Goal: Navigation & Orientation: Find specific page/section

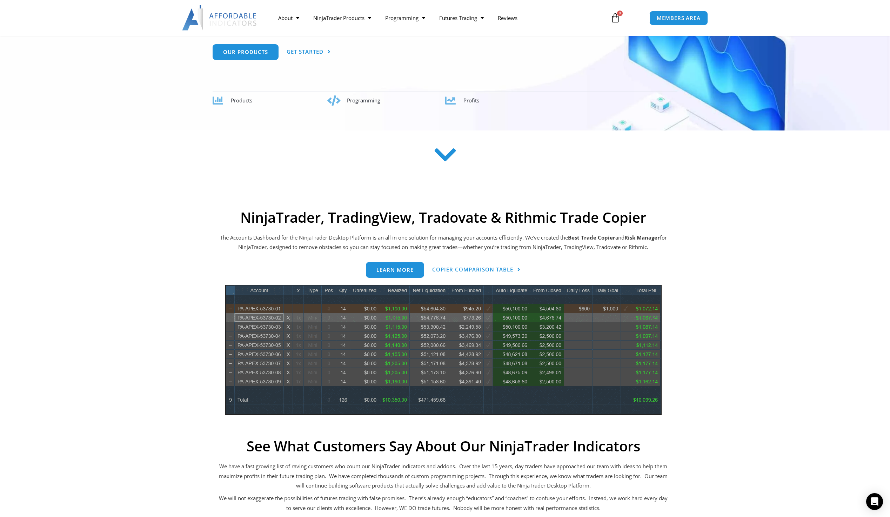
click at [445, 162] on icon at bounding box center [444, 154] width 25 height 25
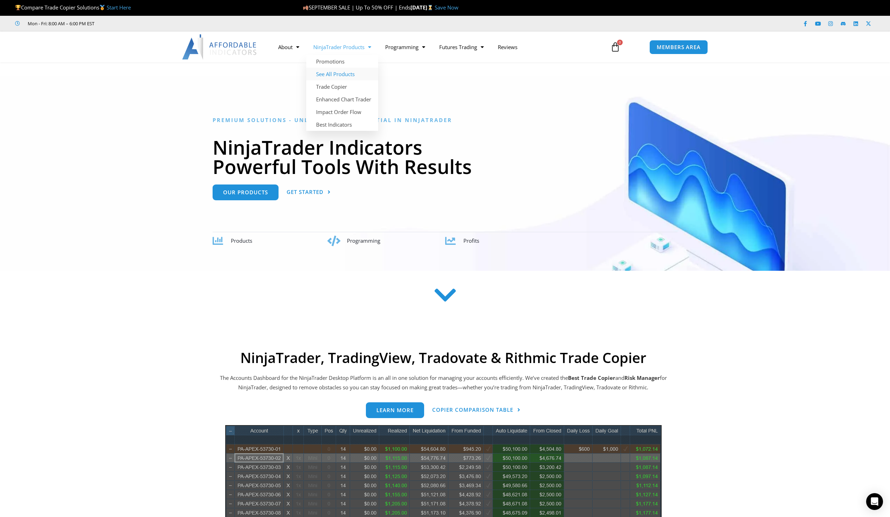
click at [359, 76] on link "See All Products" at bounding box center [342, 74] width 72 height 13
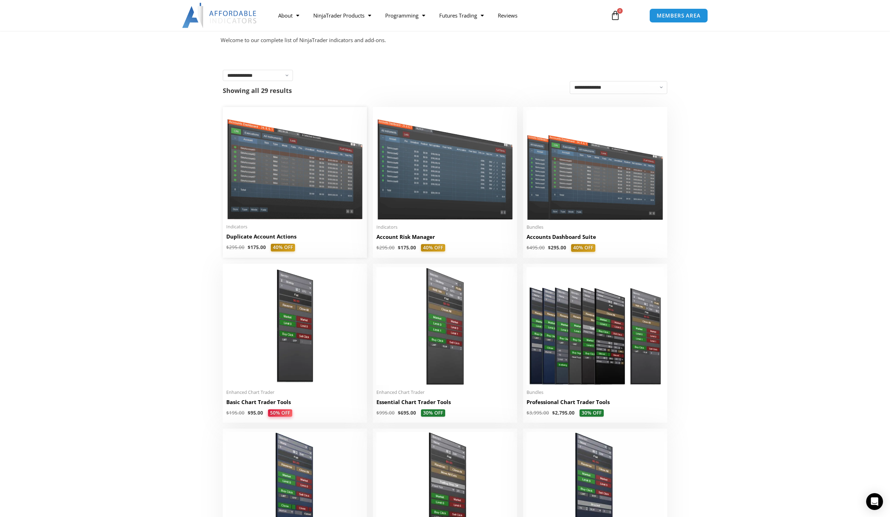
scroll to position [105, 0]
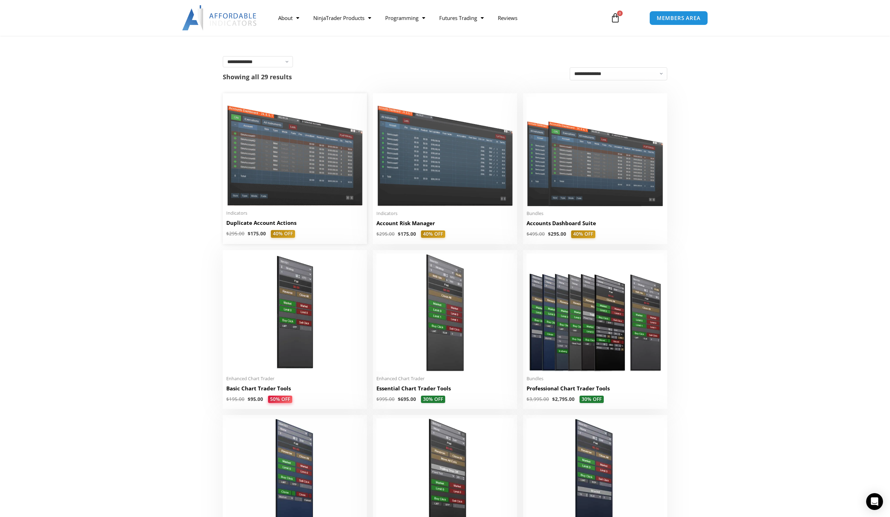
click at [338, 200] on img at bounding box center [294, 151] width 137 height 109
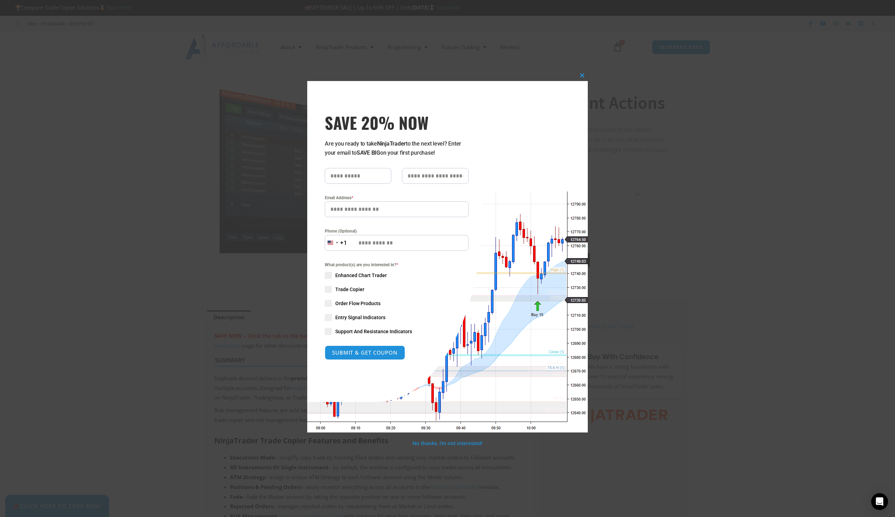
click at [219, 82] on div "Close this module SAVE 20% NOW Are you ready to take NinjaTrader to the next le…" at bounding box center [447, 258] width 895 height 517
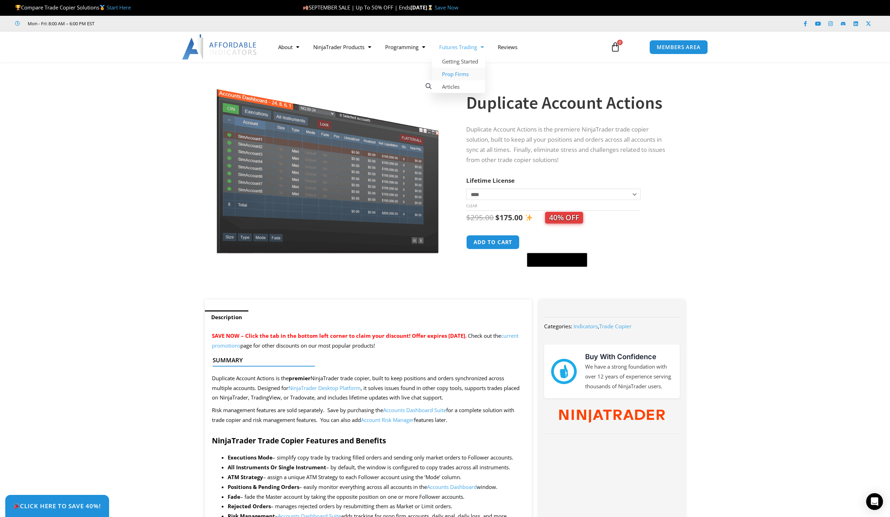
click at [460, 78] on link "Prop Firms" at bounding box center [458, 74] width 53 height 13
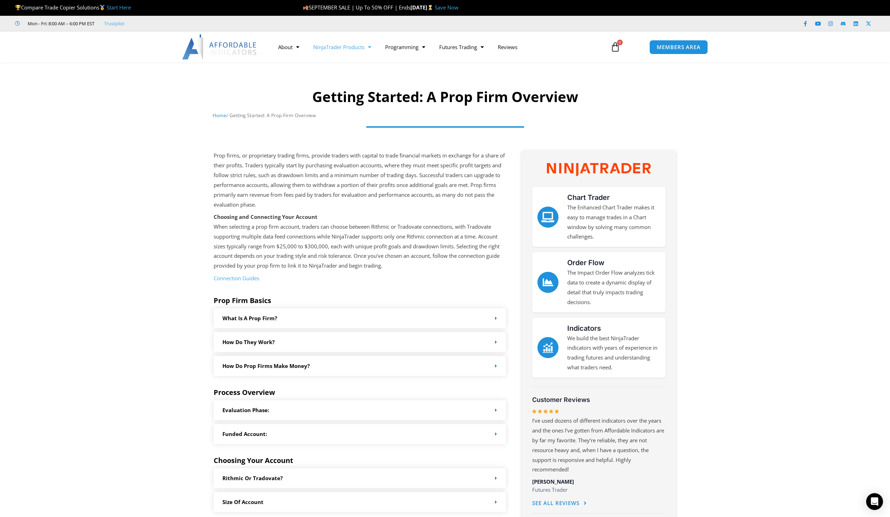
click at [342, 47] on link "NinjaTrader Products" at bounding box center [342, 47] width 72 height 16
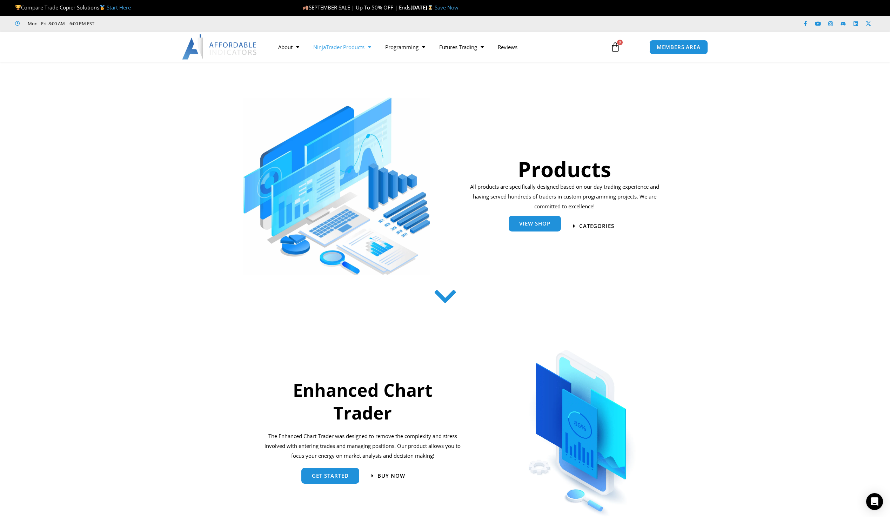
click at [533, 226] on span "View Shop" at bounding box center [534, 223] width 31 height 5
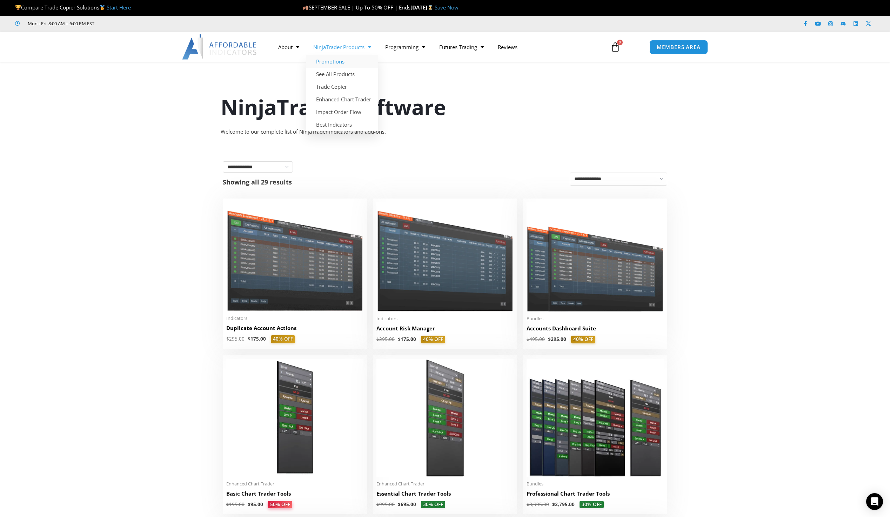
click at [351, 66] on link "Promotions" at bounding box center [342, 61] width 72 height 13
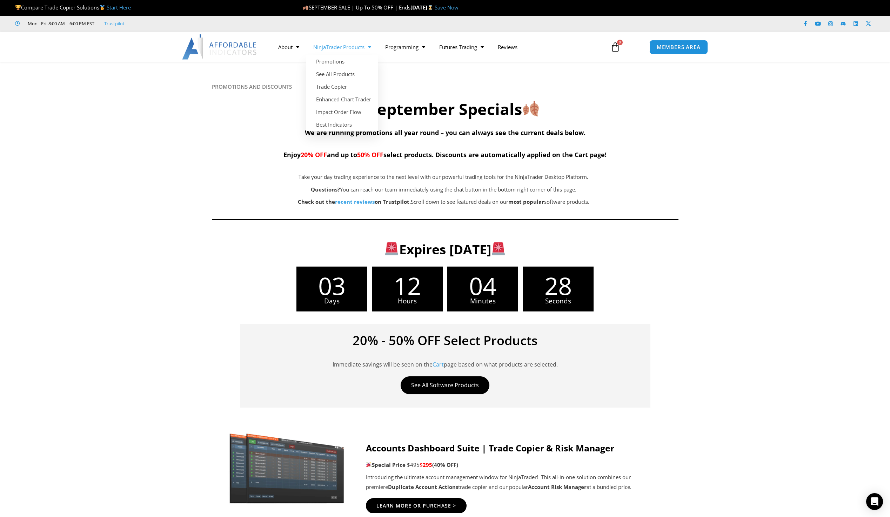
click at [341, 46] on link "NinjaTrader Products" at bounding box center [342, 47] width 72 height 16
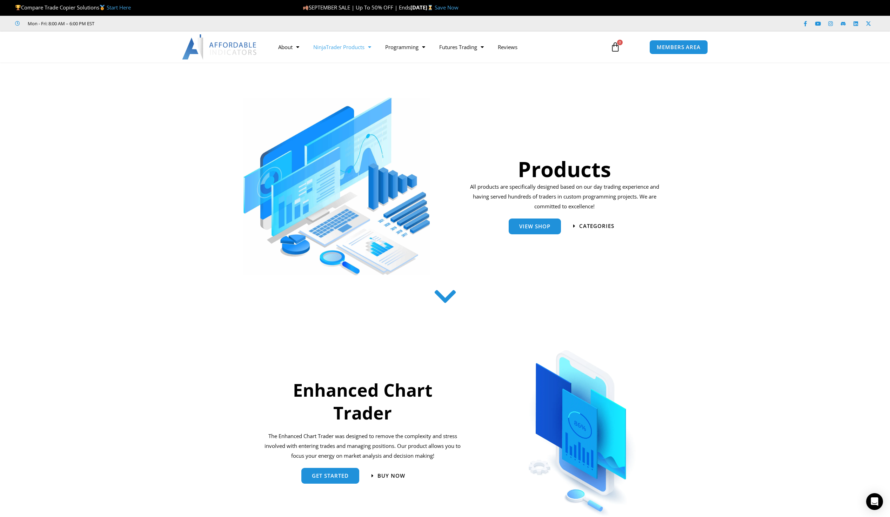
click at [352, 52] on link "NinjaTrader Products" at bounding box center [342, 47] width 72 height 16
click at [542, 226] on span "View Shop" at bounding box center [534, 223] width 31 height 5
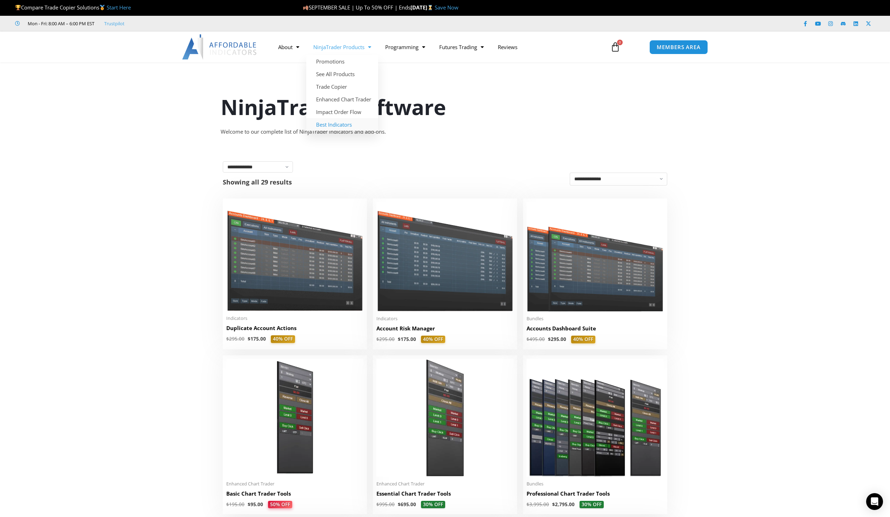
click at [352, 121] on link "Best Indicators" at bounding box center [342, 124] width 72 height 13
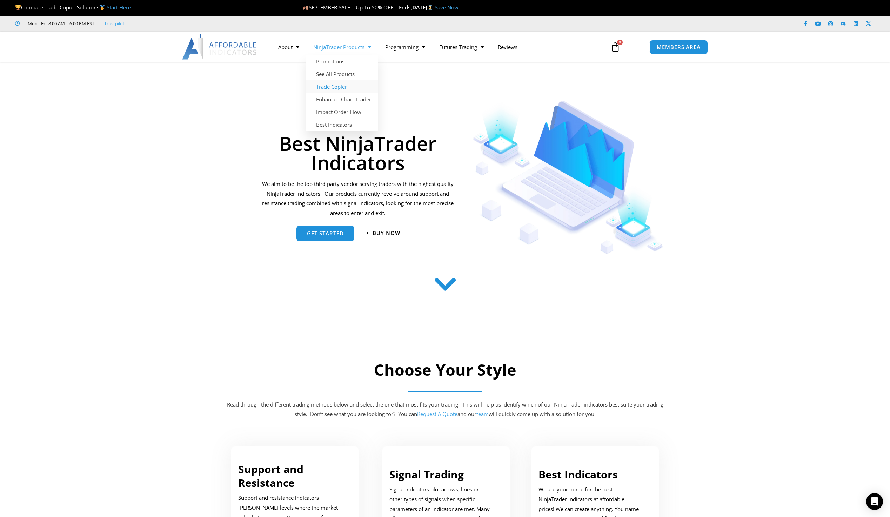
click at [341, 83] on link "Trade Copier" at bounding box center [342, 86] width 72 height 13
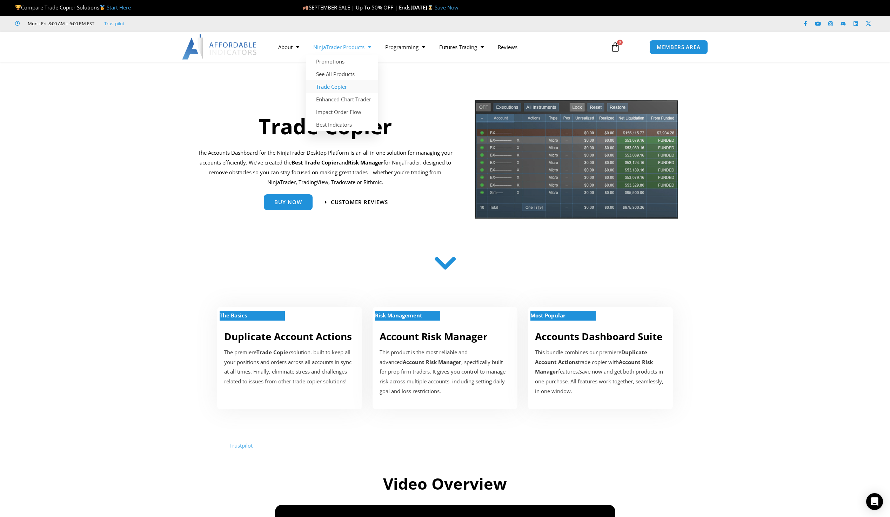
click at [354, 48] on link "NinjaTrader Products" at bounding box center [342, 47] width 72 height 16
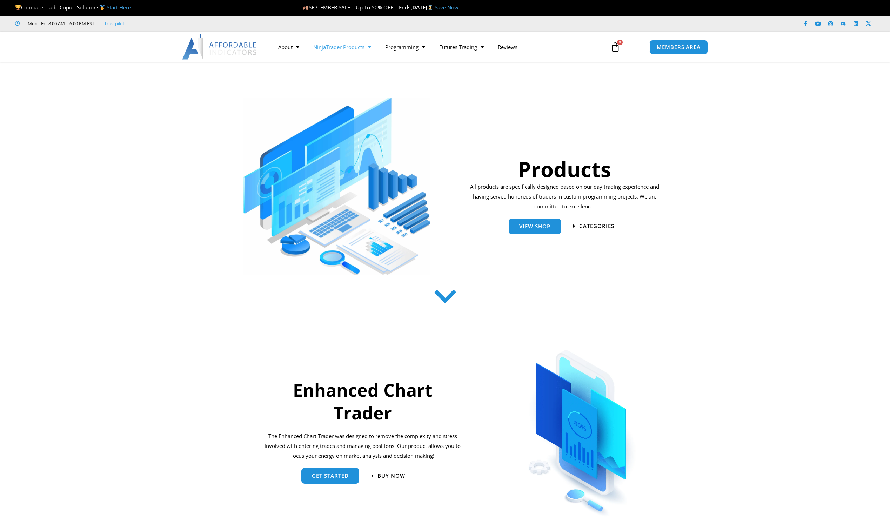
click at [342, 76] on div "Products All products are specifically designed based on our day trading experi…" at bounding box center [445, 515] width 890 height 906
click at [350, 76] on link "See All Products" at bounding box center [342, 74] width 72 height 13
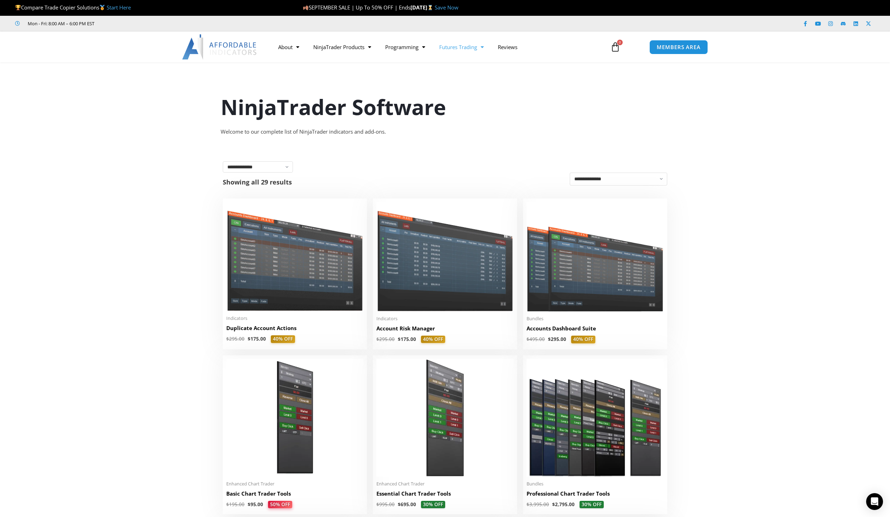
click at [477, 43] on link "Futures Trading" at bounding box center [461, 47] width 59 height 16
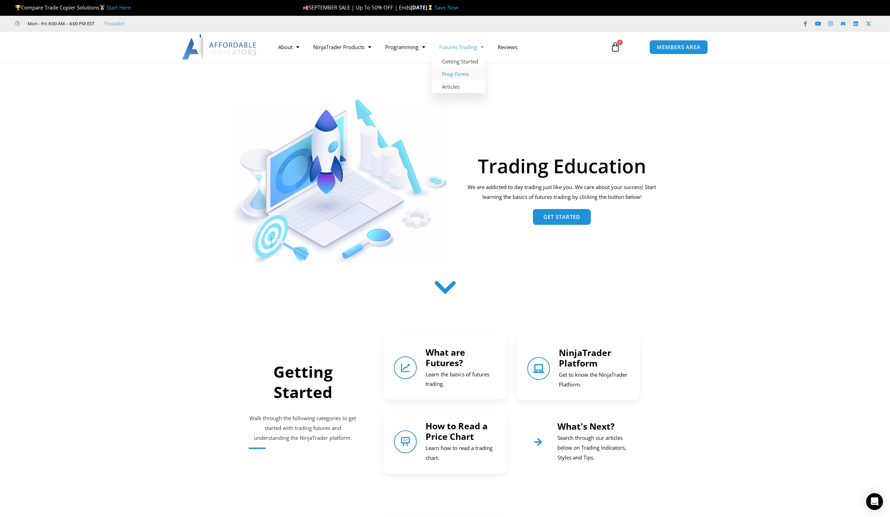
click at [459, 74] on link "Prop Firms" at bounding box center [458, 74] width 53 height 13
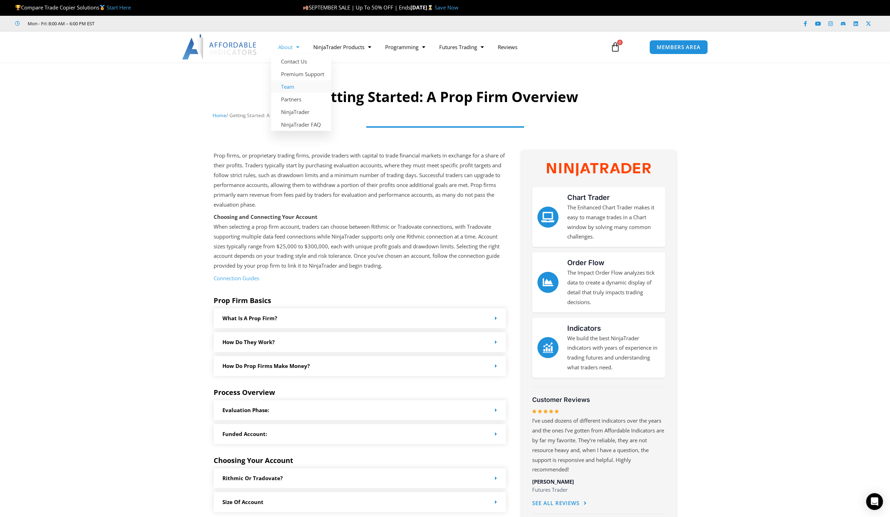
click at [286, 87] on link "Team" at bounding box center [301, 86] width 60 height 13
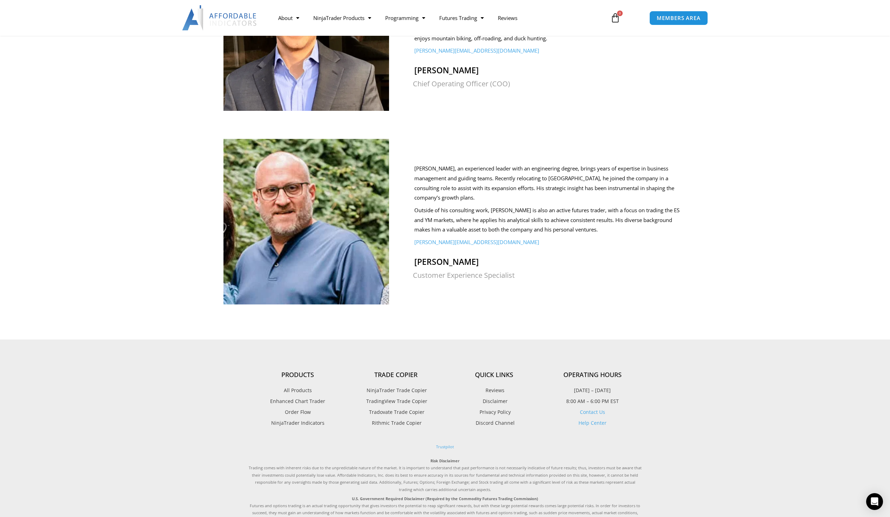
scroll to position [588, 0]
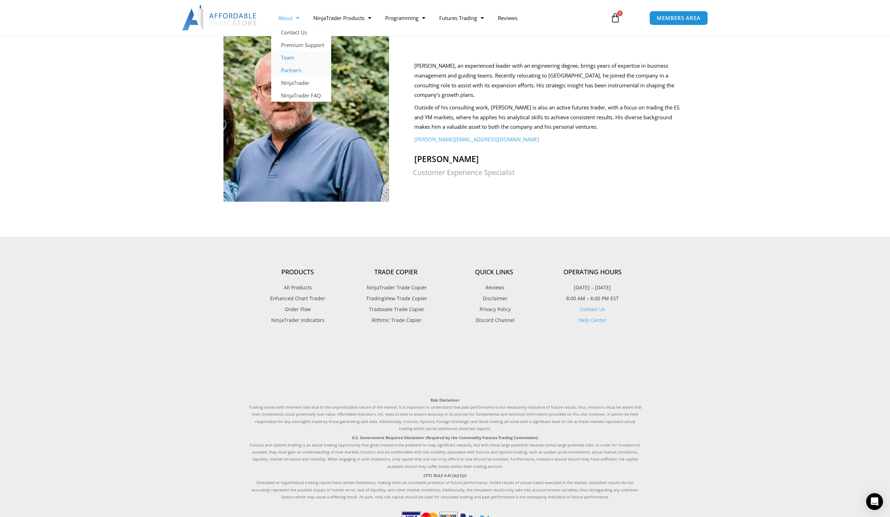
click at [308, 73] on link "Partners" at bounding box center [301, 70] width 60 height 13
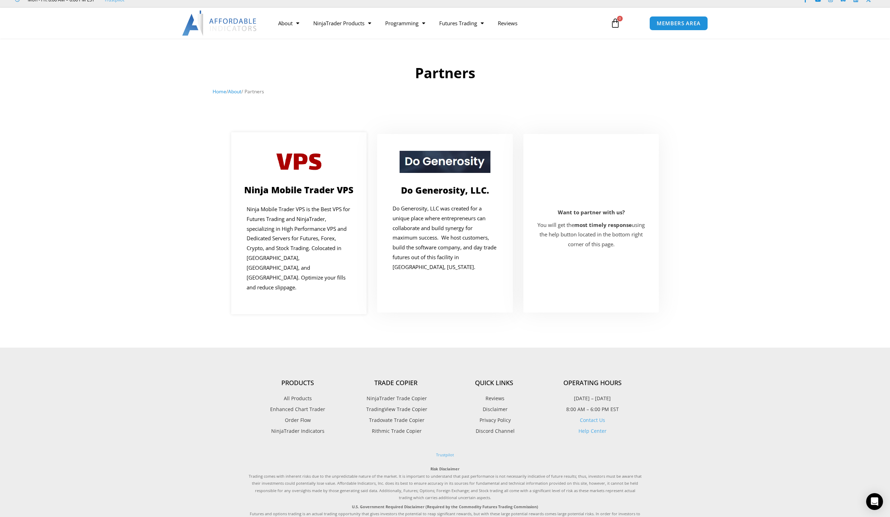
scroll to position [70, 0]
